Goal: Check status

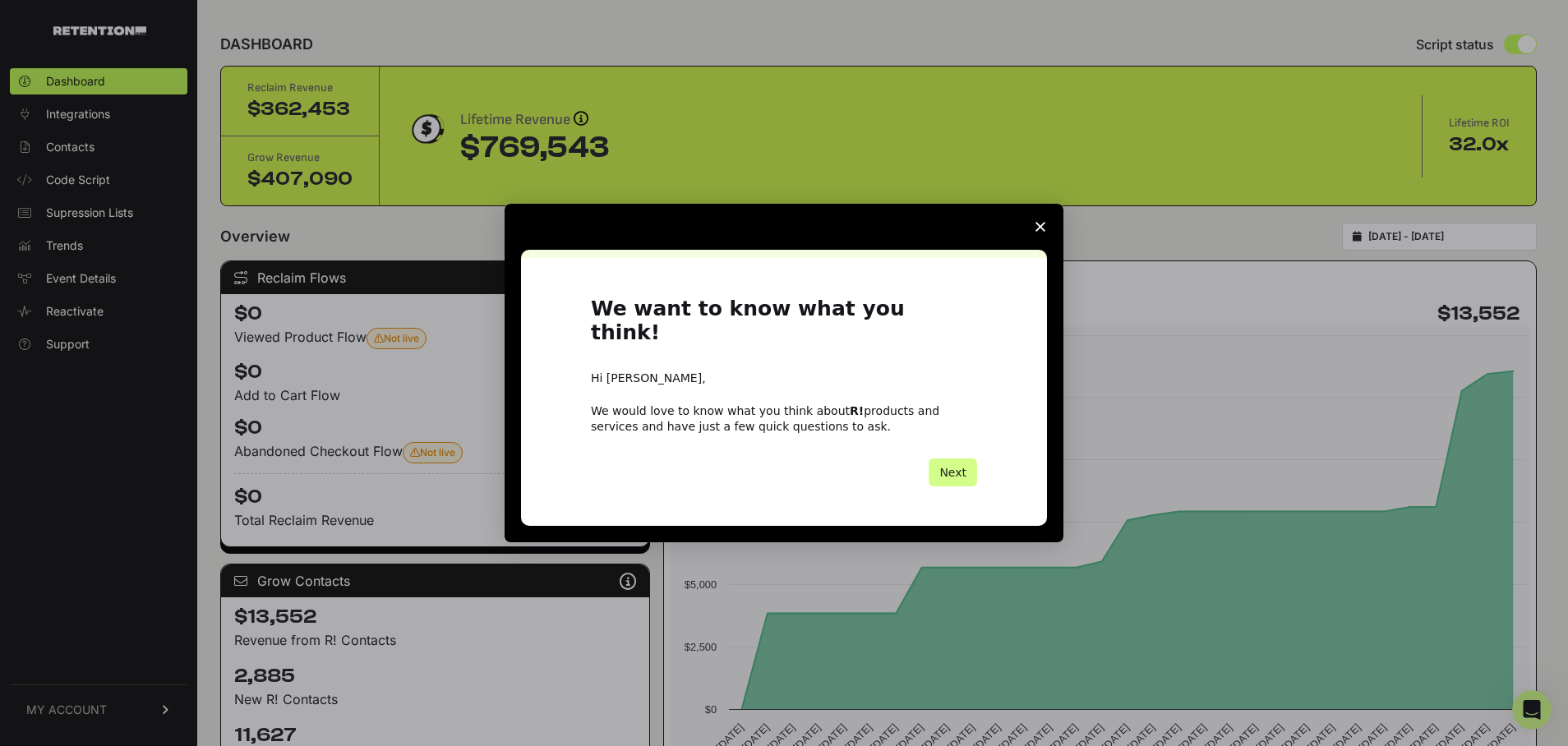
click at [1041, 244] on span "Close survey" at bounding box center [1040, 226] width 46 height 46
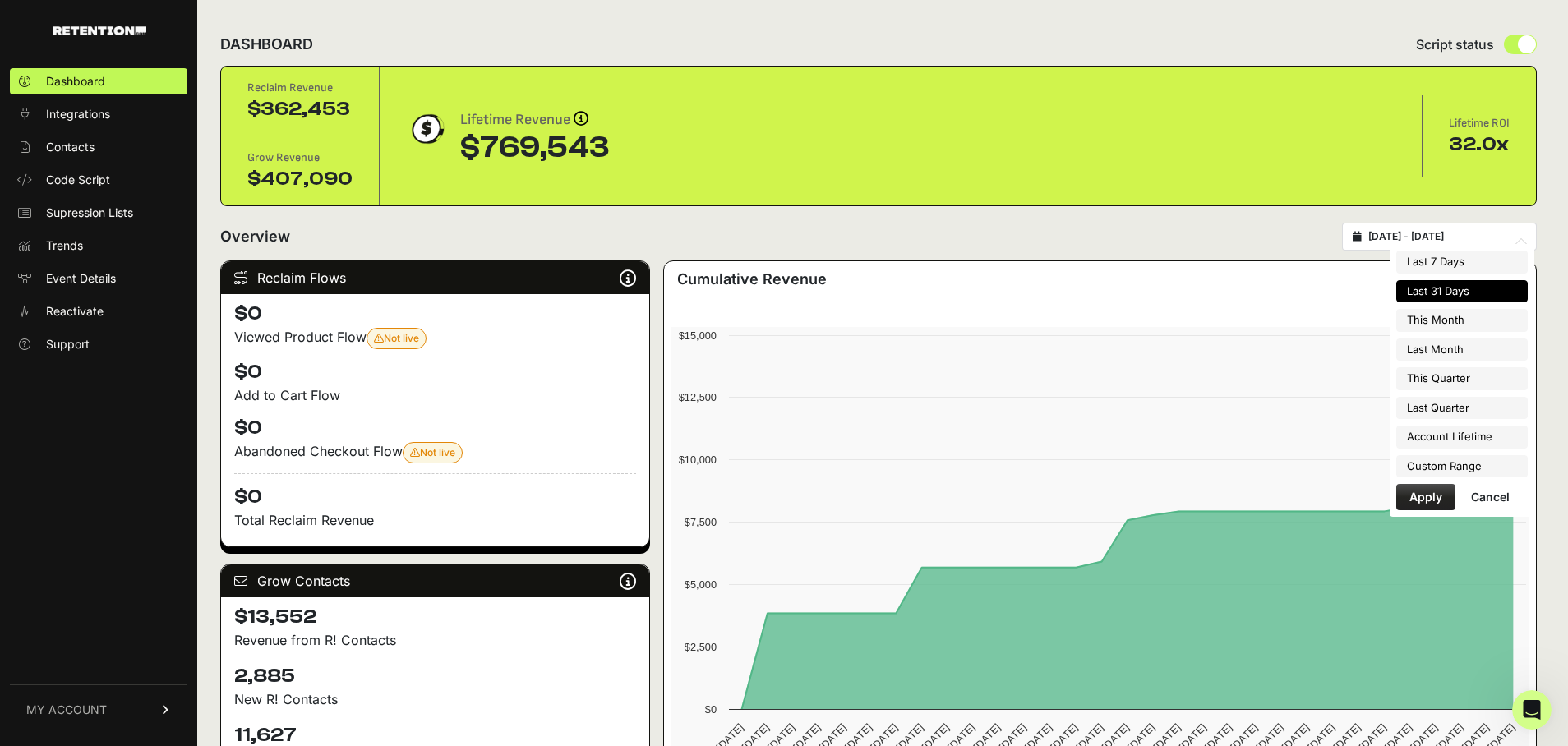
click at [1421, 234] on input "2025-07-20 - 2025-08-19" at bounding box center [1447, 237] width 158 height 13
click at [1437, 263] on li "Last 7 Days" at bounding box center [1462, 262] width 132 height 23
type input "[DATE] - [DATE]"
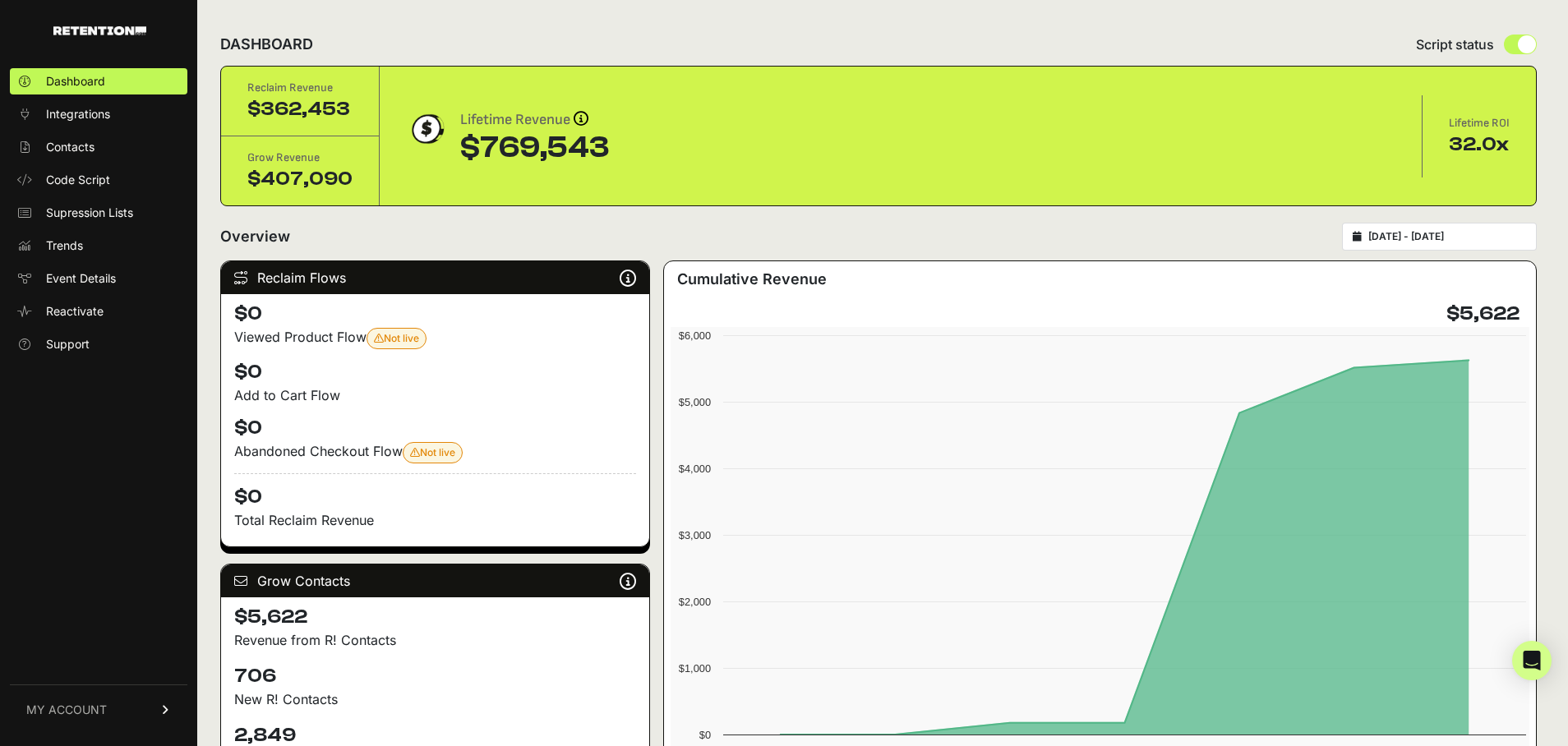
click at [442, 228] on div "Overview [DATE] - [DATE]" at bounding box center [878, 236] width 1317 height 28
